Goal: Book appointment/travel/reservation

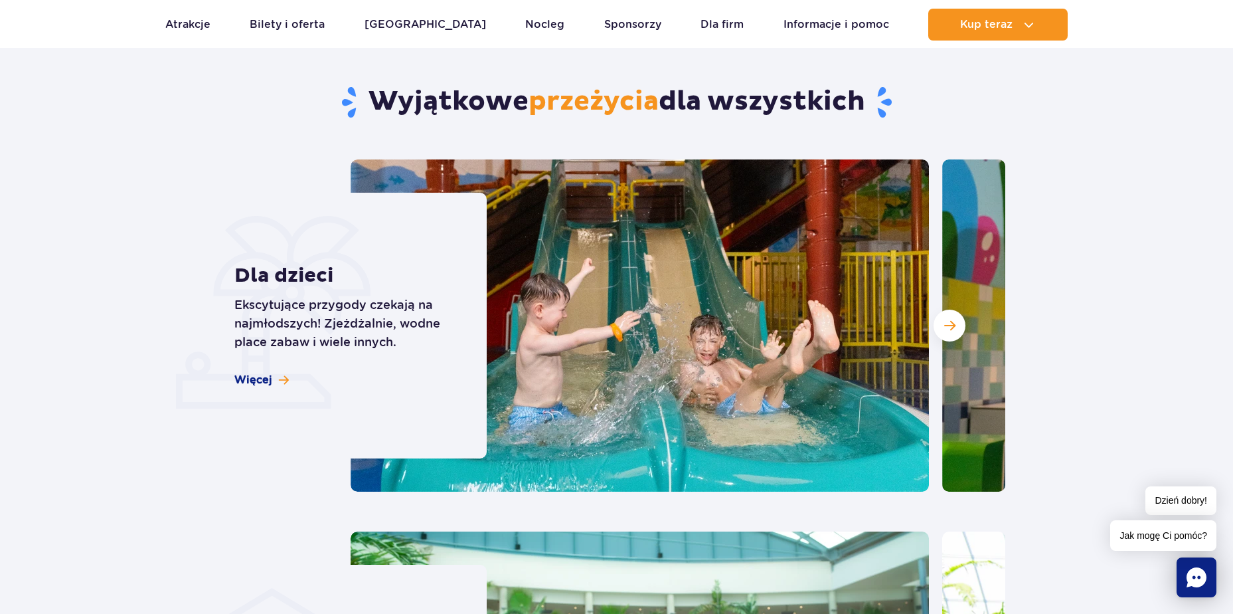
scroll to position [3486, 0]
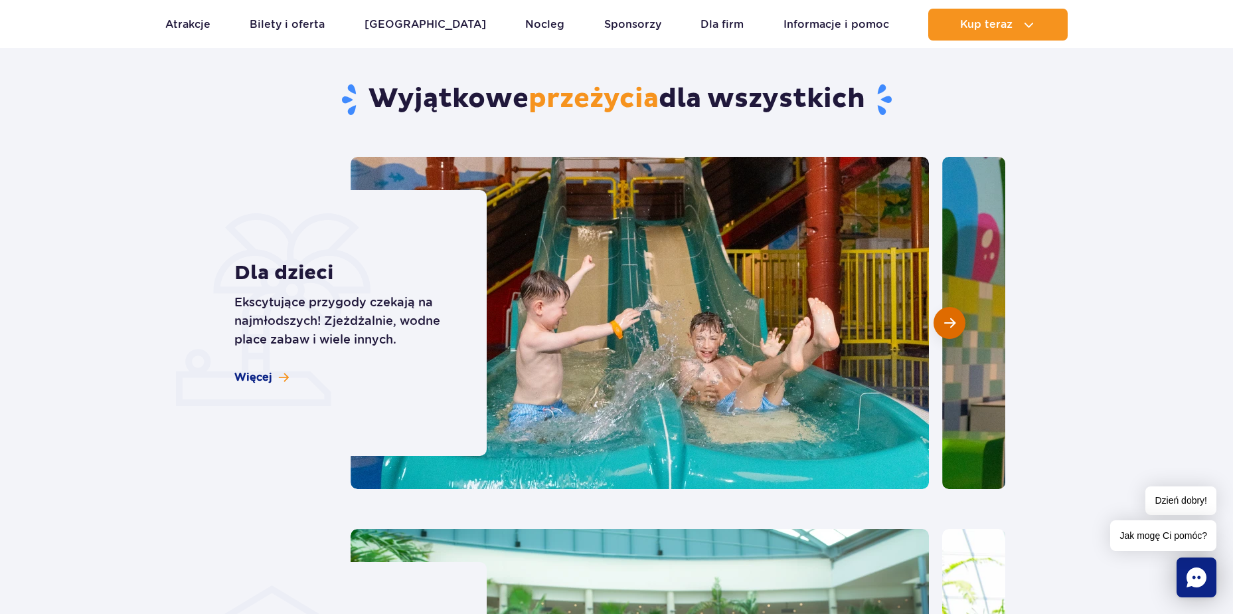
click at [959, 307] on button "Następny slajd" at bounding box center [950, 323] width 32 height 32
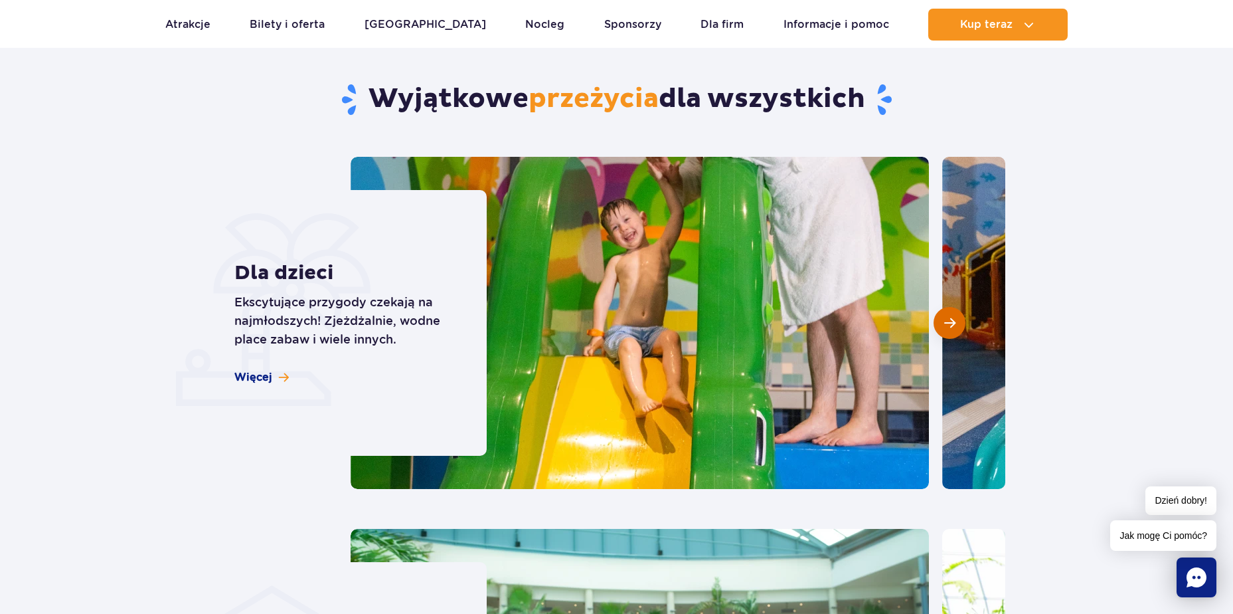
click at [959, 307] on button "Następny slajd" at bounding box center [950, 323] width 32 height 32
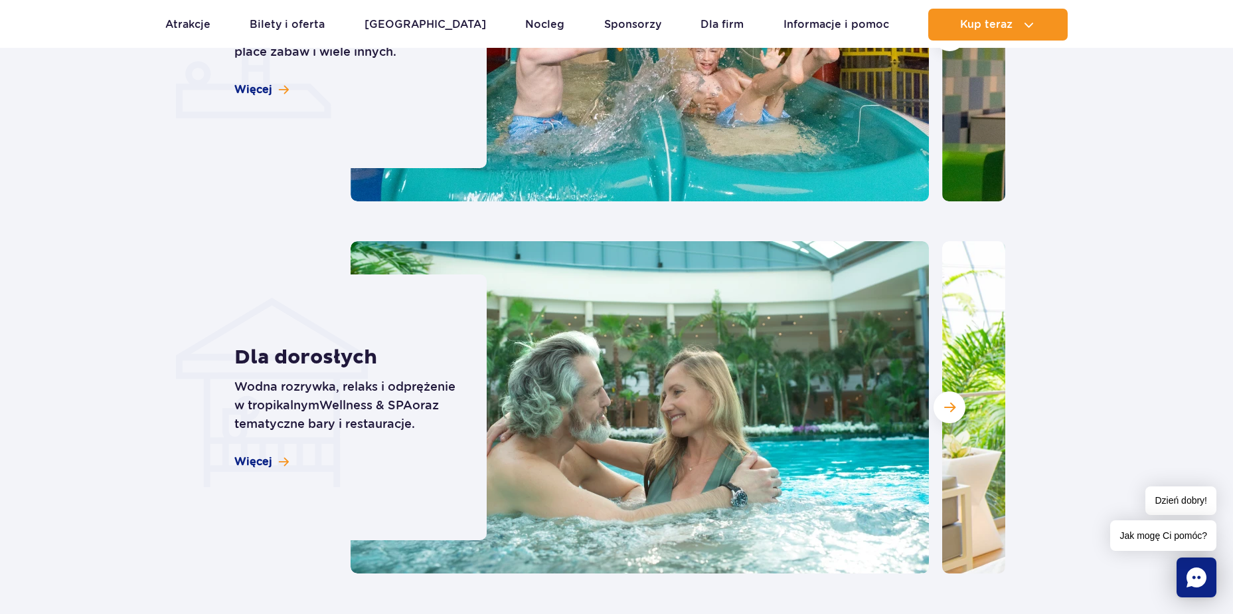
scroll to position [3818, 0]
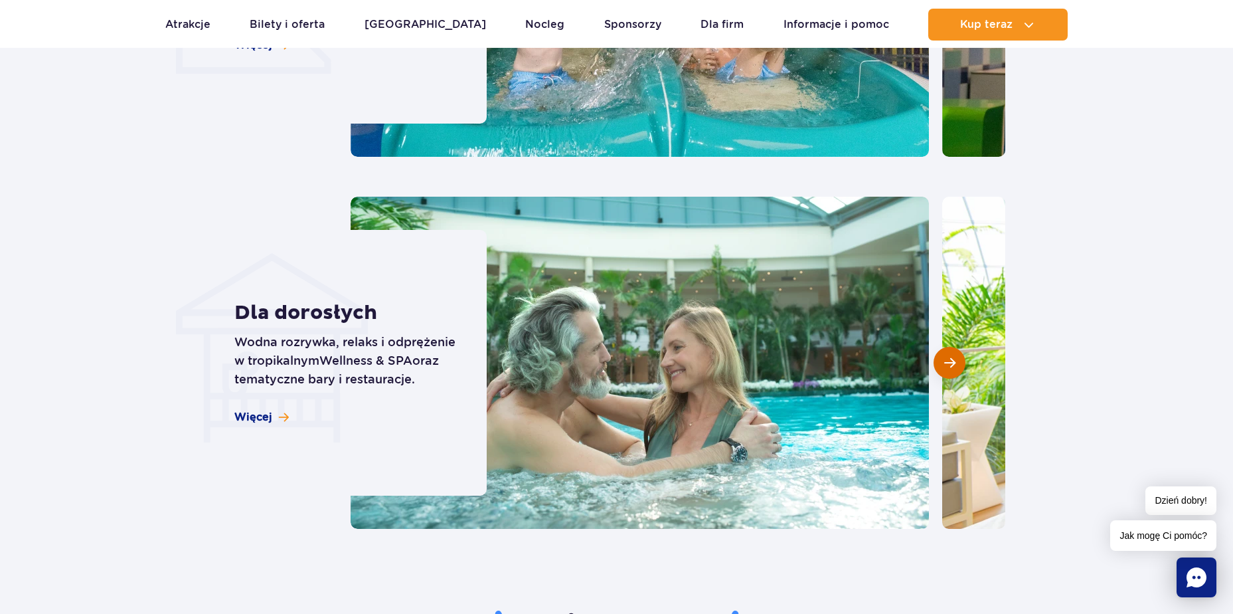
click at [948, 357] on span "Następny slajd" at bounding box center [949, 363] width 11 height 12
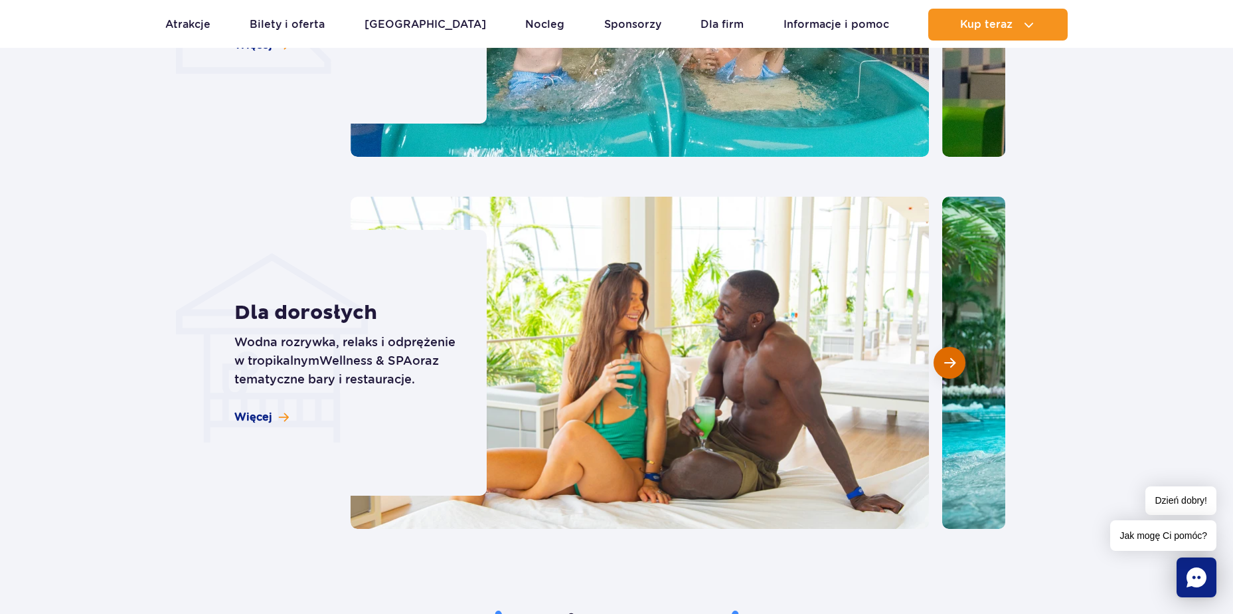
click at [948, 357] on span "Następny slajd" at bounding box center [949, 363] width 11 height 12
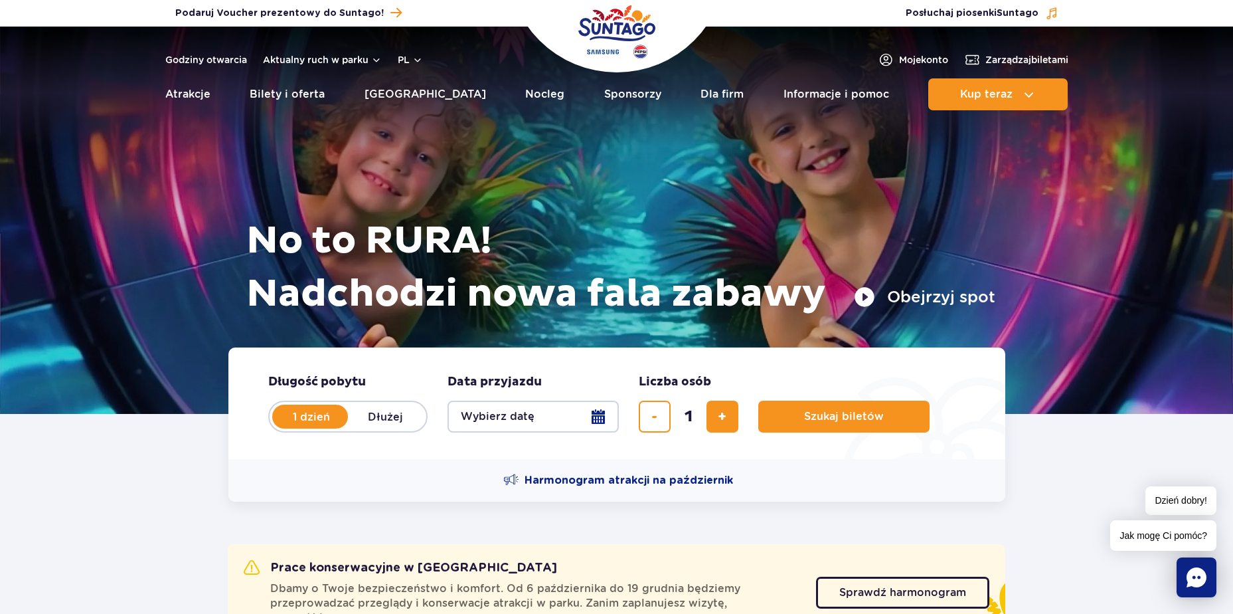
scroll to position [0, 0]
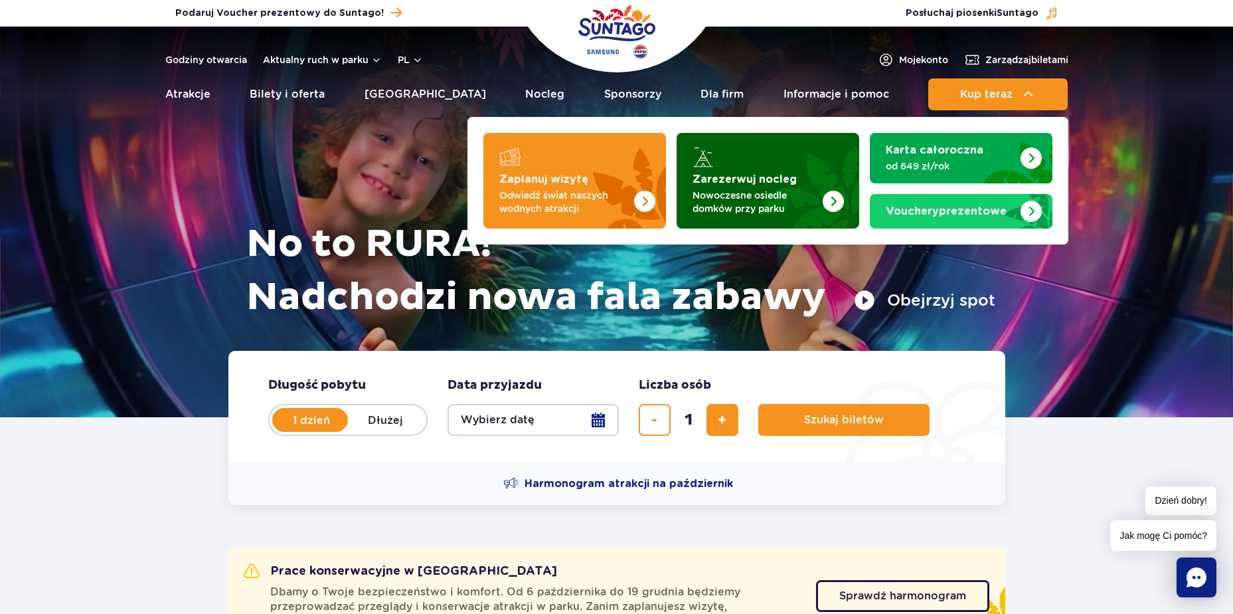
click at [739, 171] on link "Zarezerwuj nocleg Nowoczesne [GEOGRAPHIC_DATA] przy parku" at bounding box center [768, 181] width 183 height 96
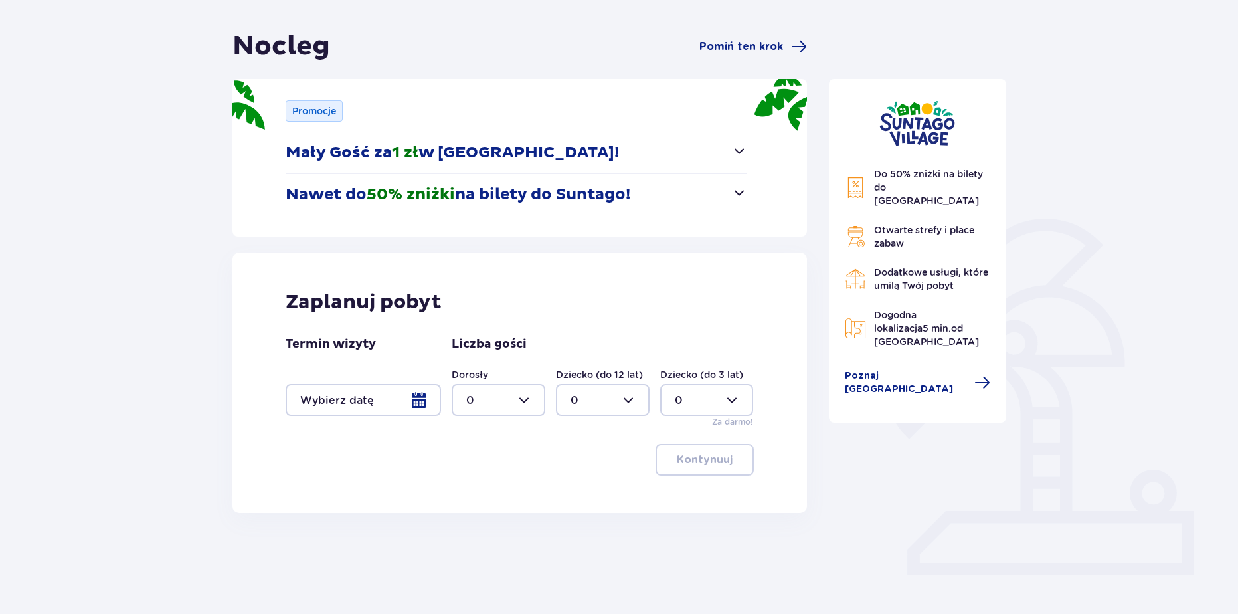
scroll to position [116, 0]
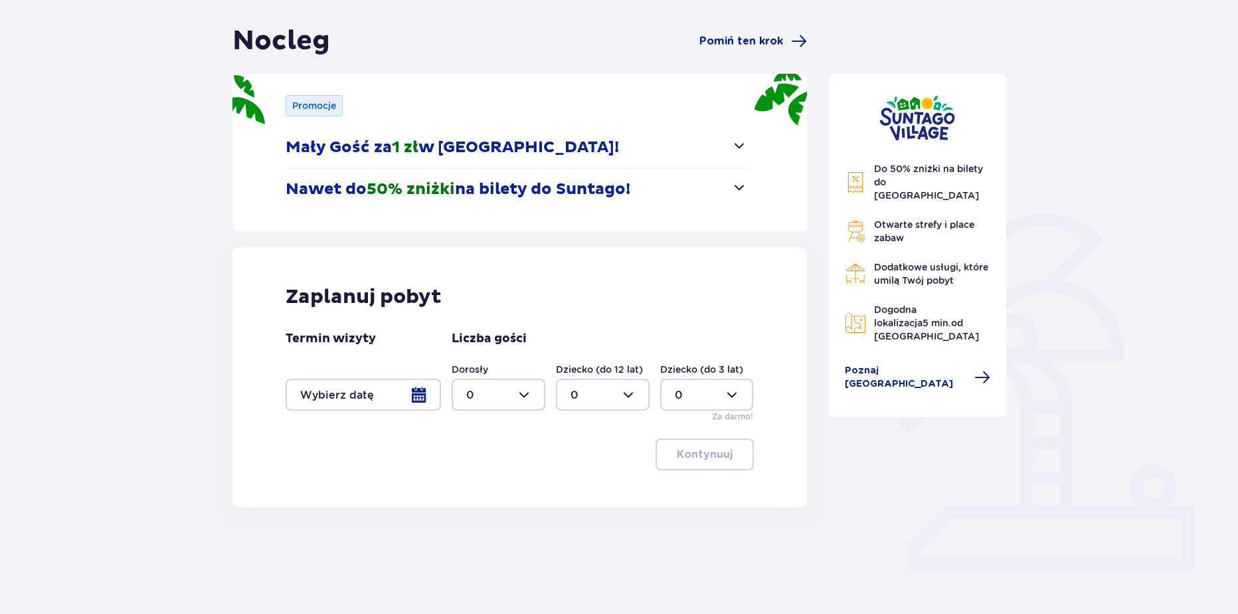
click at [419, 388] on div at bounding box center [363, 395] width 155 height 32
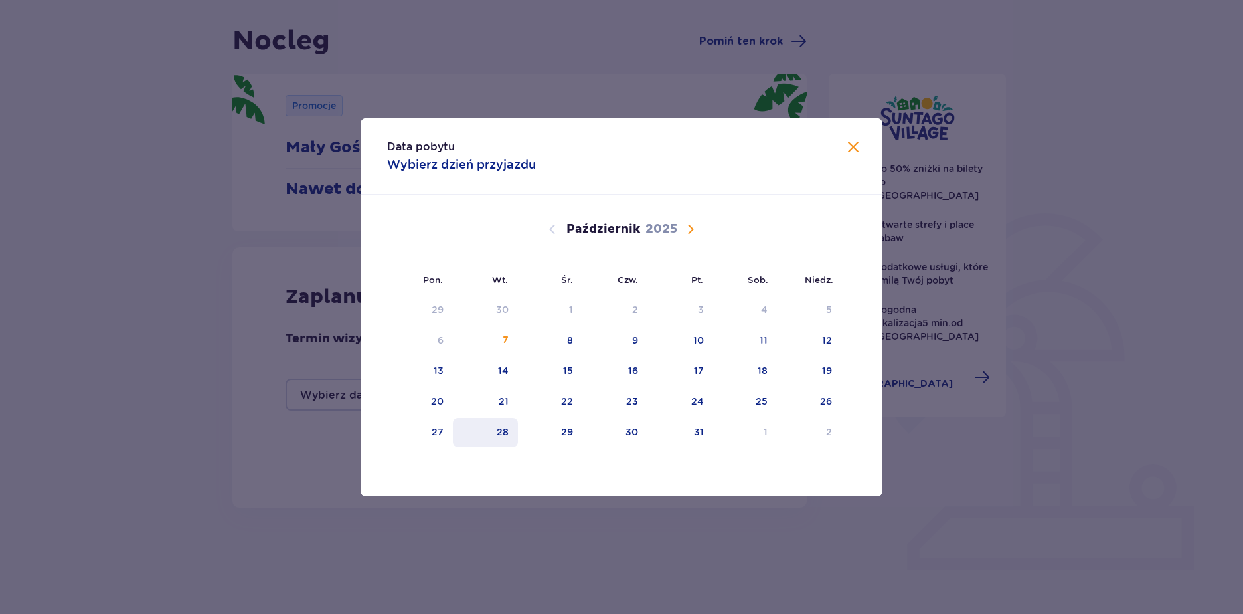
click at [489, 431] on div "28" at bounding box center [486, 432] width 66 height 29
click at [551, 441] on div "29" at bounding box center [550, 432] width 64 height 29
type input "28.10.25 - 29.10.25"
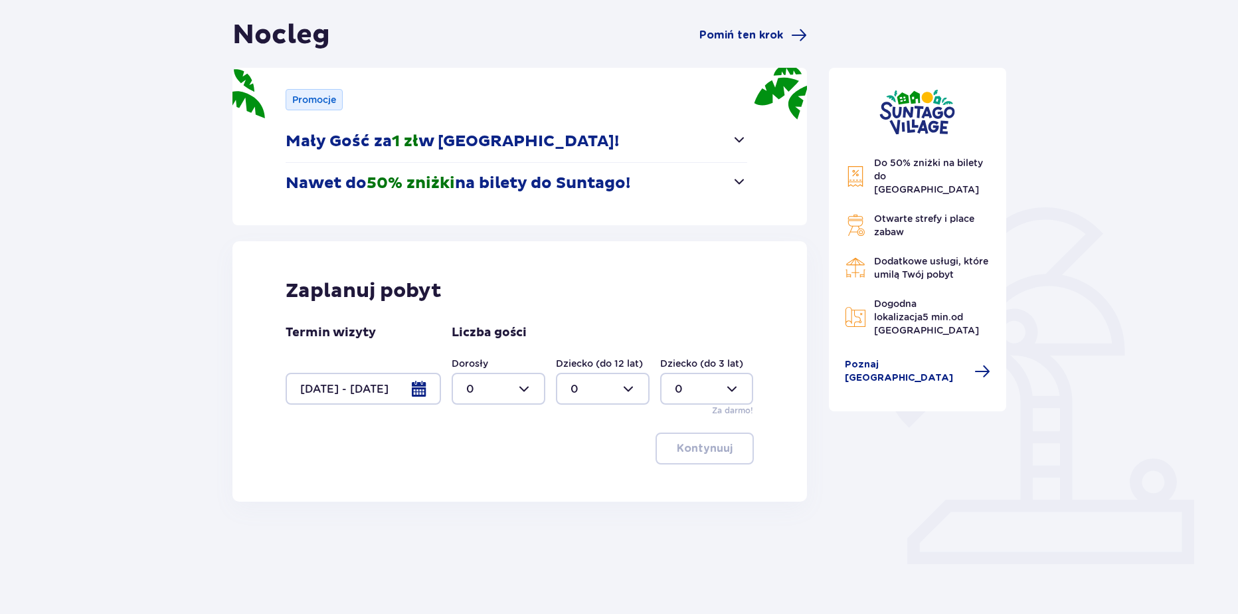
scroll to position [124, 0]
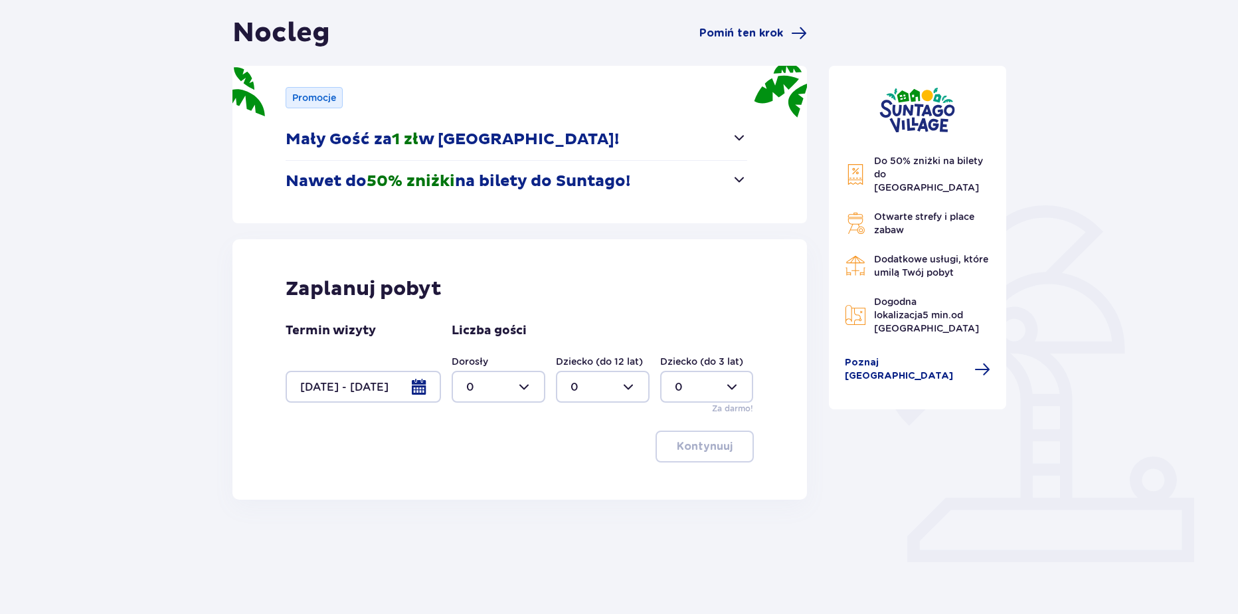
click at [511, 384] on div at bounding box center [499, 387] width 94 height 32
click at [469, 475] on p "2" at bounding box center [469, 482] width 7 height 15
type input "2"
click at [678, 456] on button "Kontynuuj" at bounding box center [704, 446] width 98 height 32
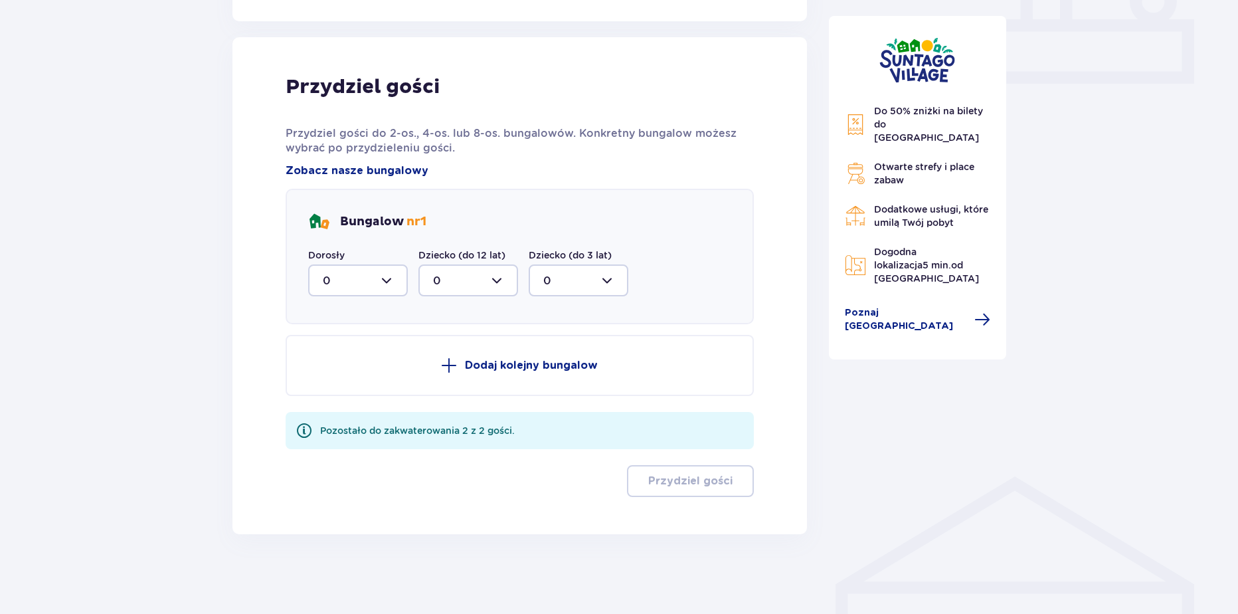
click at [359, 285] on div at bounding box center [358, 280] width 100 height 32
click at [353, 380] on div "2" at bounding box center [358, 376] width 70 height 15
type input "2"
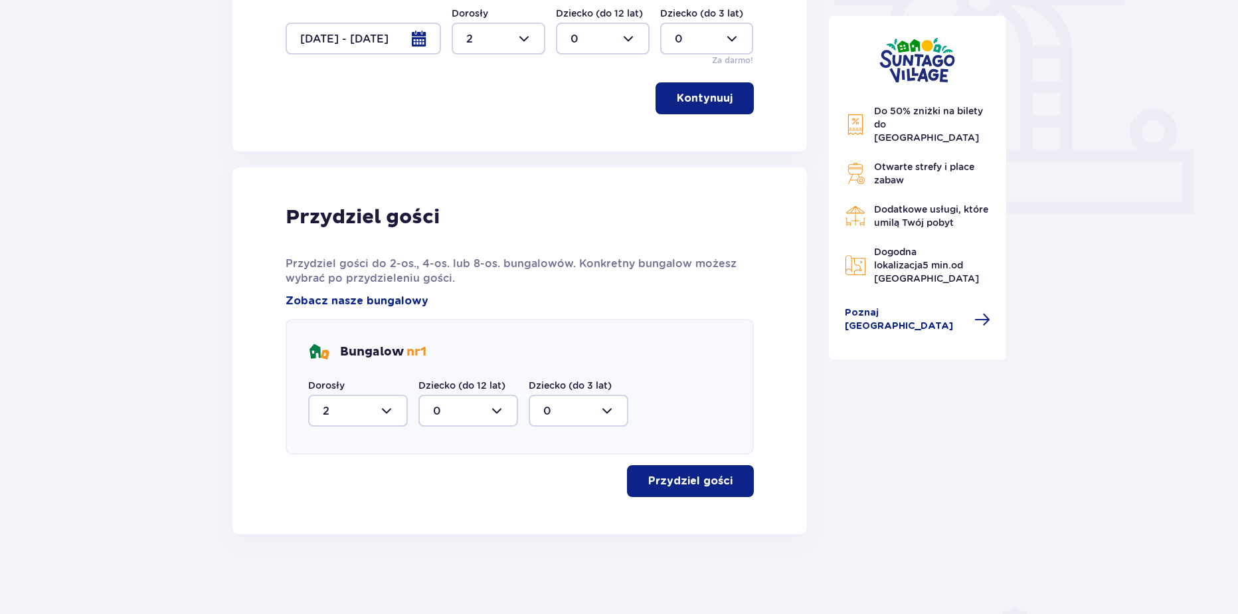
click at [635, 492] on button "Przydziel gości" at bounding box center [690, 481] width 127 height 32
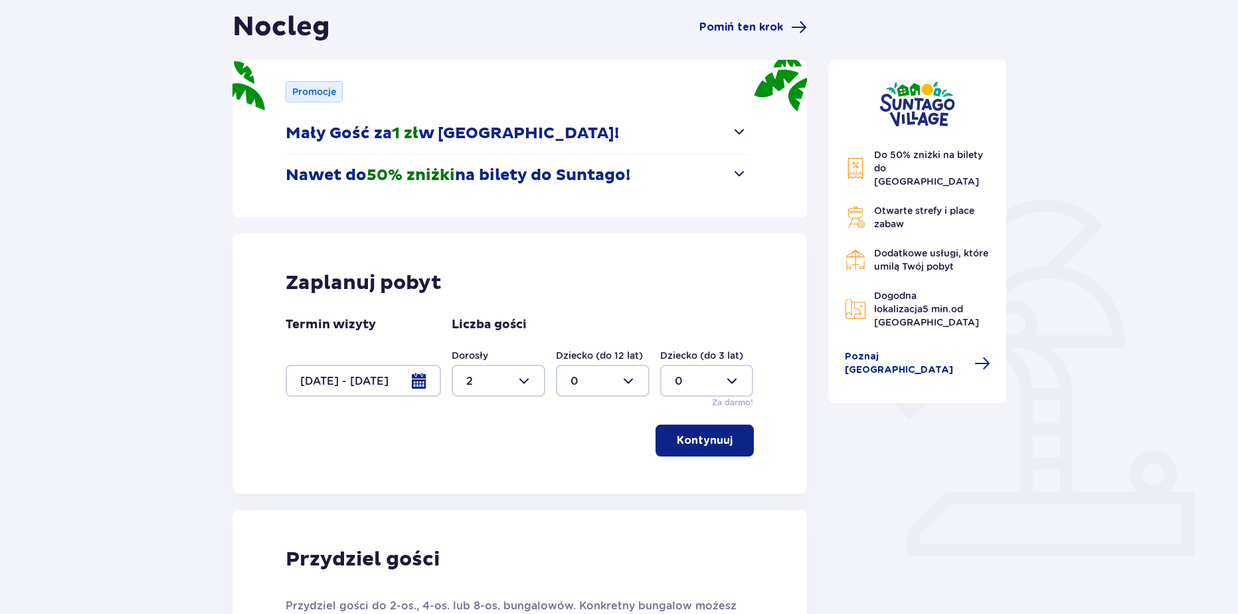
scroll to position [129, 0]
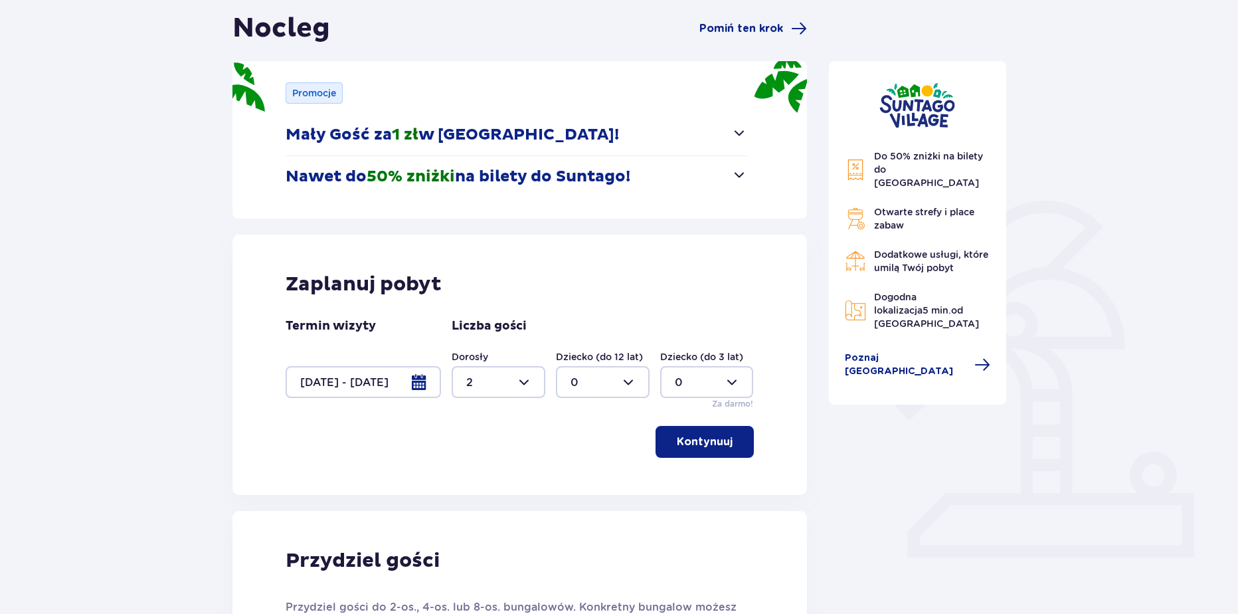
click at [353, 382] on div at bounding box center [363, 382] width 155 height 32
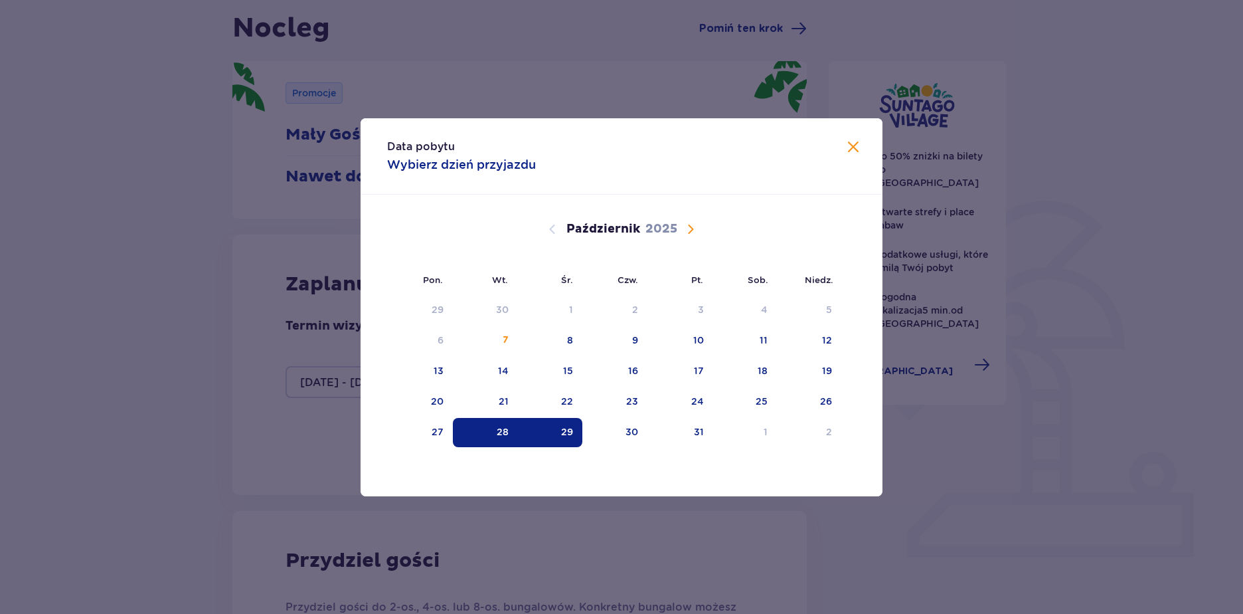
click at [182, 380] on div "Data pobytu Wybierz dzień przyjazdu Pon. Wt. Śr. Czw. Pt. Sob. Niedz. Wrzesień …" at bounding box center [621, 307] width 1243 height 614
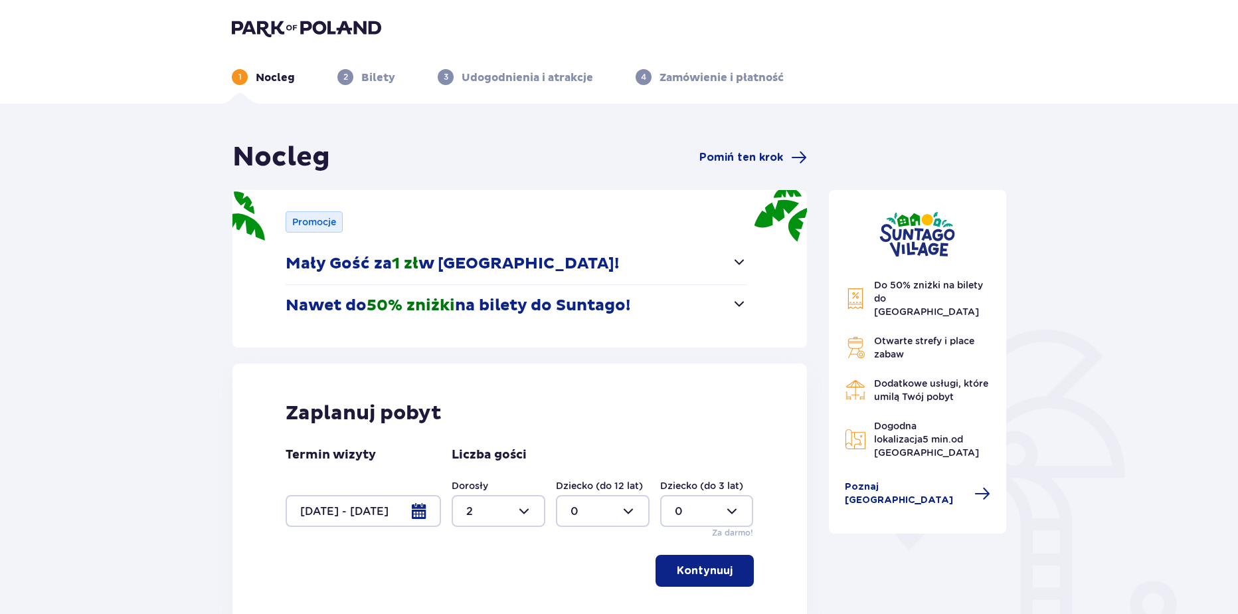
click at [286, 30] on img at bounding box center [306, 28] width 149 height 19
